Goal: Task Accomplishment & Management: Use online tool/utility

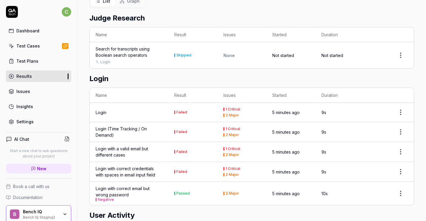
scroll to position [242, 0]
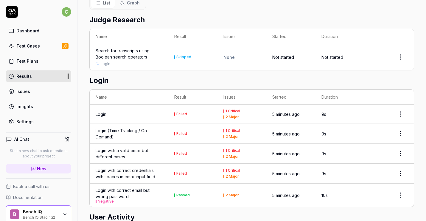
click at [181, 113] on div "Failed" at bounding box center [181, 115] width 11 height 4
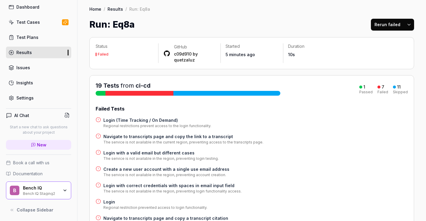
scroll to position [24, 0]
click at [28, 96] on div "Settings" at bounding box center [24, 98] width 17 height 6
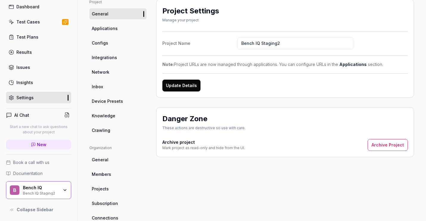
scroll to position [53, 0]
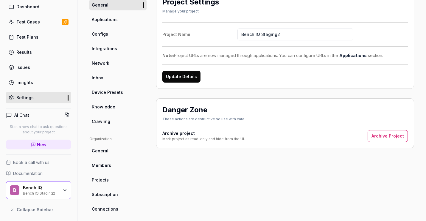
click at [104, 68] on link "Network" at bounding box center [117, 63] width 57 height 11
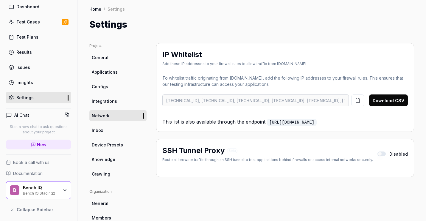
click at [357, 100] on icon "button" at bounding box center [357, 100] width 5 height 5
click at [358, 102] on icon "button" at bounding box center [358, 101] width 4 height 4
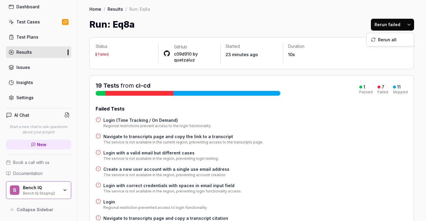
click at [408, 24] on html "c Dashboard Test Cases Test Plans Results Issues Insights Settings AI Chat Star…" at bounding box center [213, 110] width 426 height 221
click at [388, 41] on div "Rerun all" at bounding box center [389, 39] width 47 height 13
click at [38, 54] on link "Results" at bounding box center [38, 52] width 65 height 12
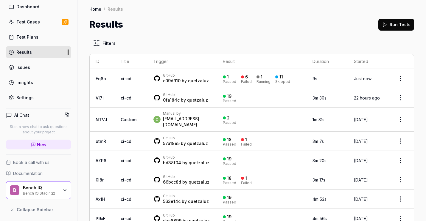
click at [401, 79] on html "c Dashboard Test Cases Test Plans Results Issues Insights Settings AI Chat Star…" at bounding box center [213, 110] width 426 height 221
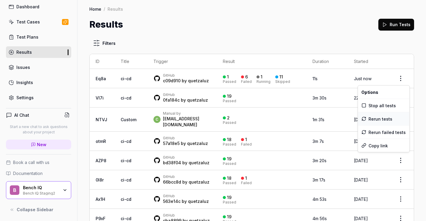
click at [380, 120] on div "Rerun tests" at bounding box center [382, 119] width 51 height 13
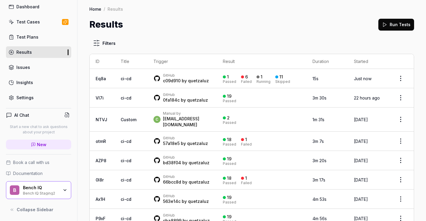
click at [140, 76] on td "ci-cd" at bounding box center [131, 78] width 33 height 19
click at [165, 76] on div "GitHub" at bounding box center [186, 75] width 46 height 5
click at [174, 78] on link "c09d910" at bounding box center [172, 80] width 18 height 5
